Goal: Find specific page/section: Find specific page/section

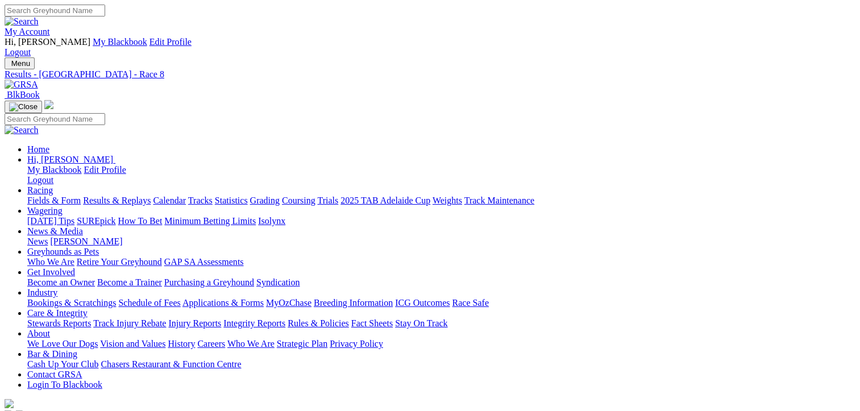
drag, startPoint x: 753, startPoint y: 177, endPoint x: 756, endPoint y: 185, distance: 9.0
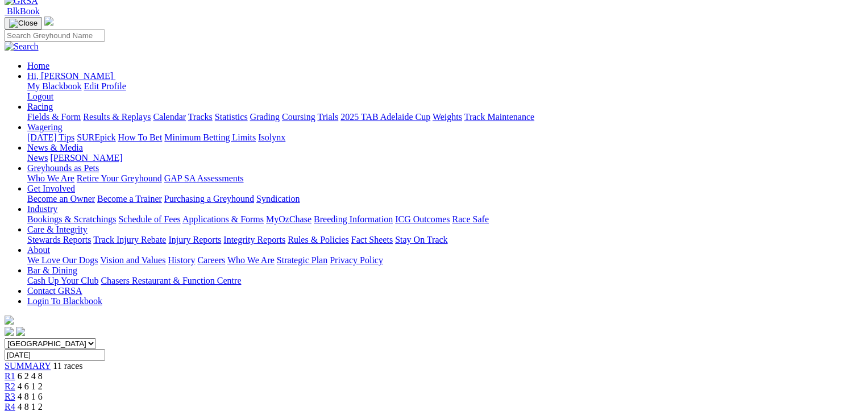
scroll to position [57, 0]
